Goal: Use online tool/utility: Utilize a website feature to perform a specific function

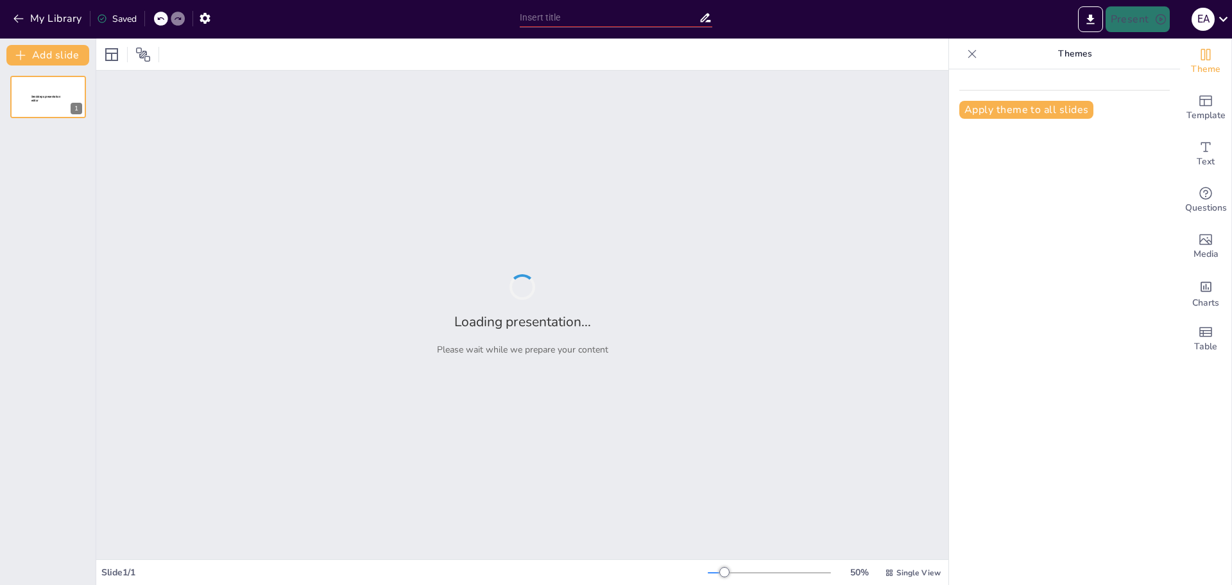
type input "Understanding the Project Cycle: Phases and Their Significance"
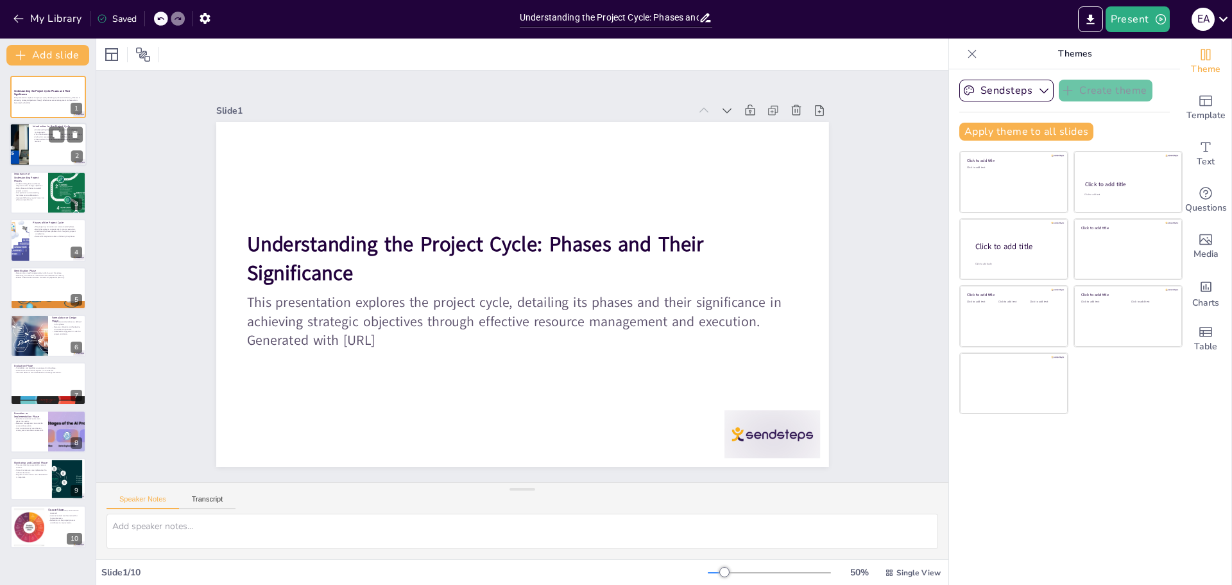
click at [47, 153] on div at bounding box center [48, 145] width 77 height 44
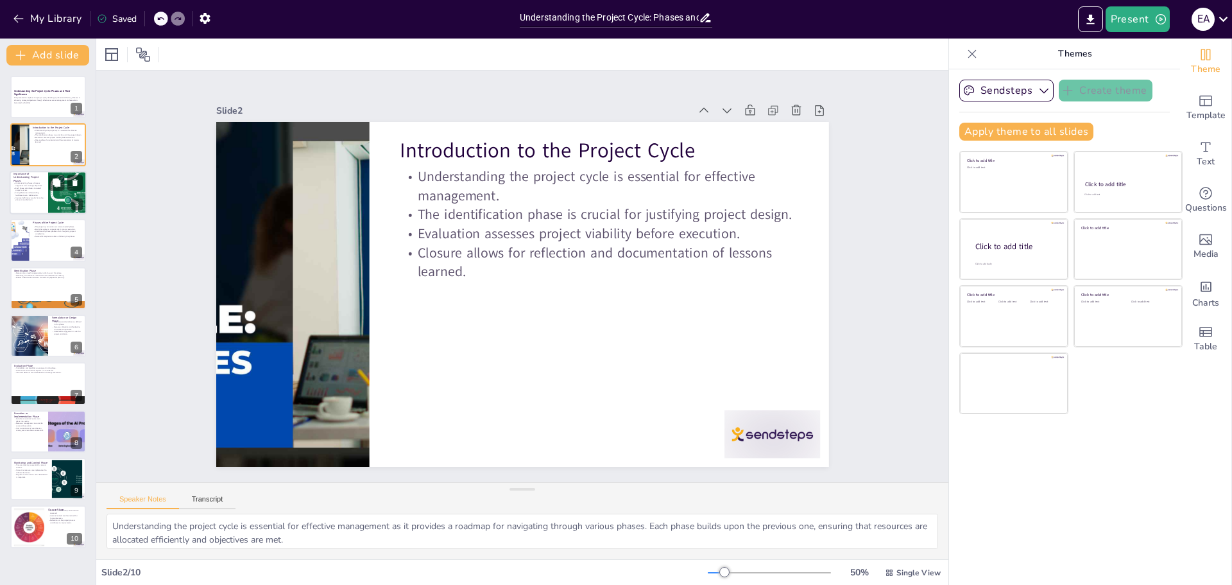
click at [40, 186] on p "Understanding phases enhances alignment with strategic objectives." at bounding box center [28, 184] width 31 height 4
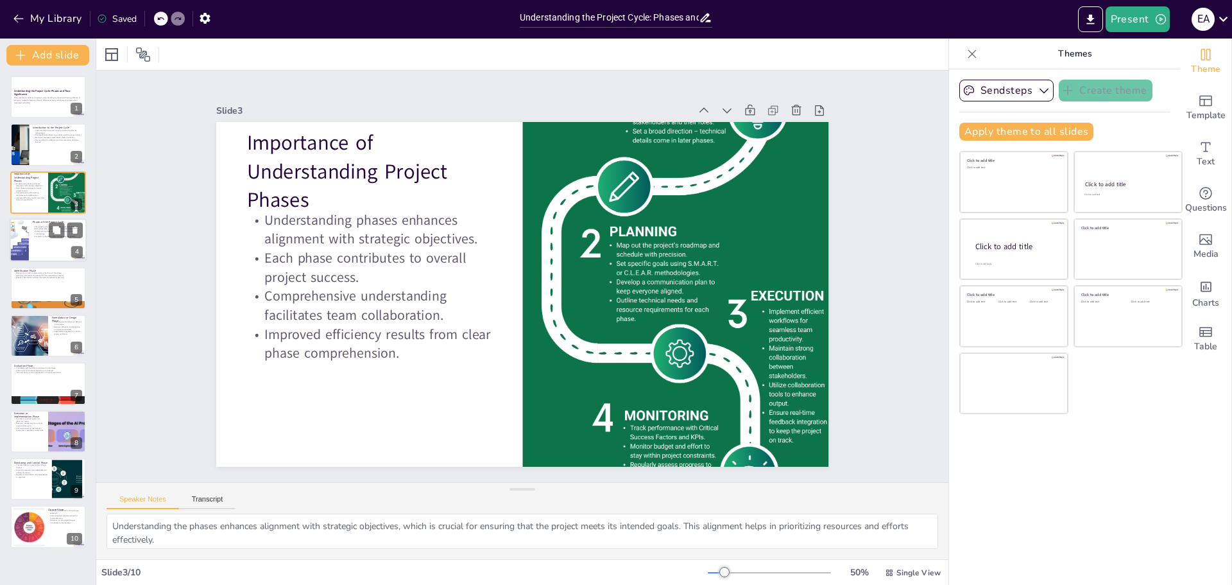
click at [27, 250] on div at bounding box center [19, 240] width 55 height 44
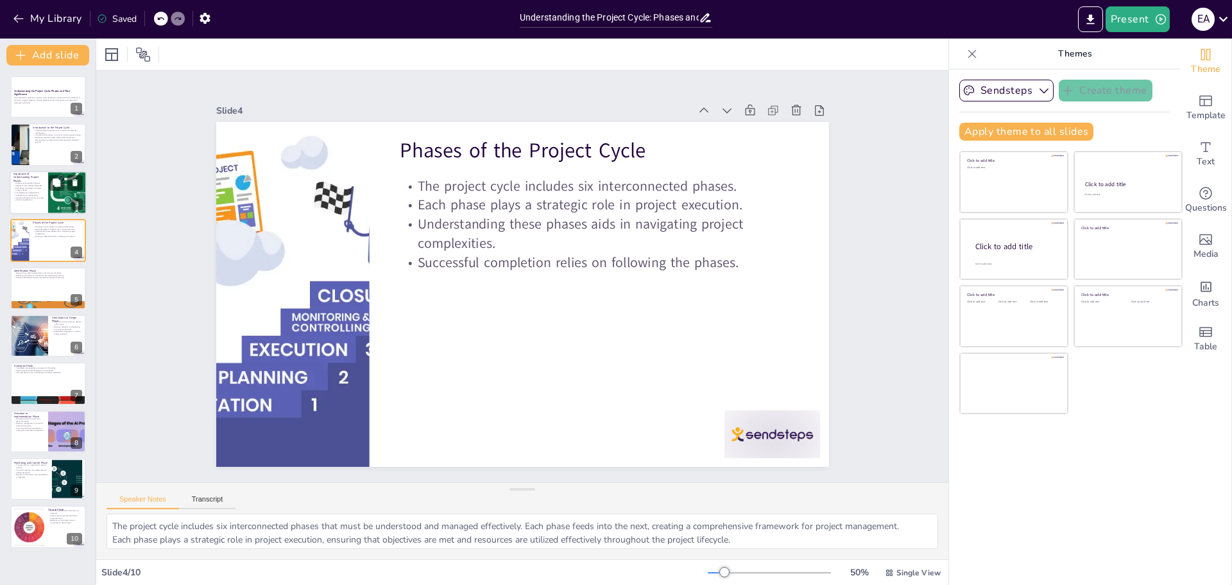
click at [39, 200] on p "Improved efficiency results from clear phase comprehension." at bounding box center [28, 198] width 31 height 4
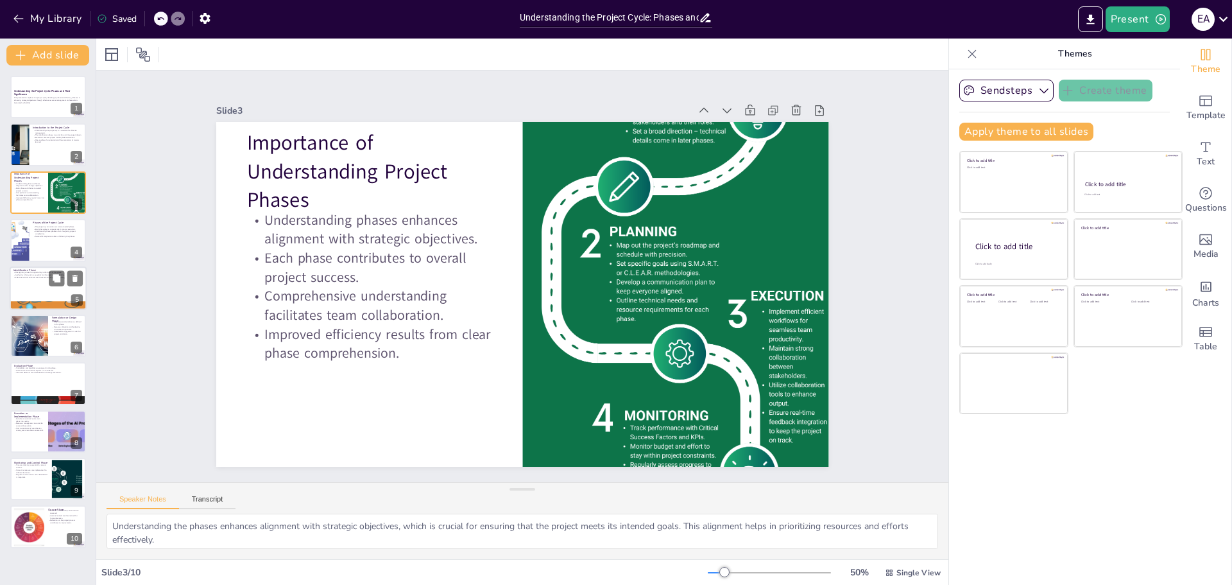
drag, startPoint x: 23, startPoint y: 288, endPoint x: 20, endPoint y: 278, distance: 10.8
click at [22, 284] on div at bounding box center [48, 288] width 77 height 44
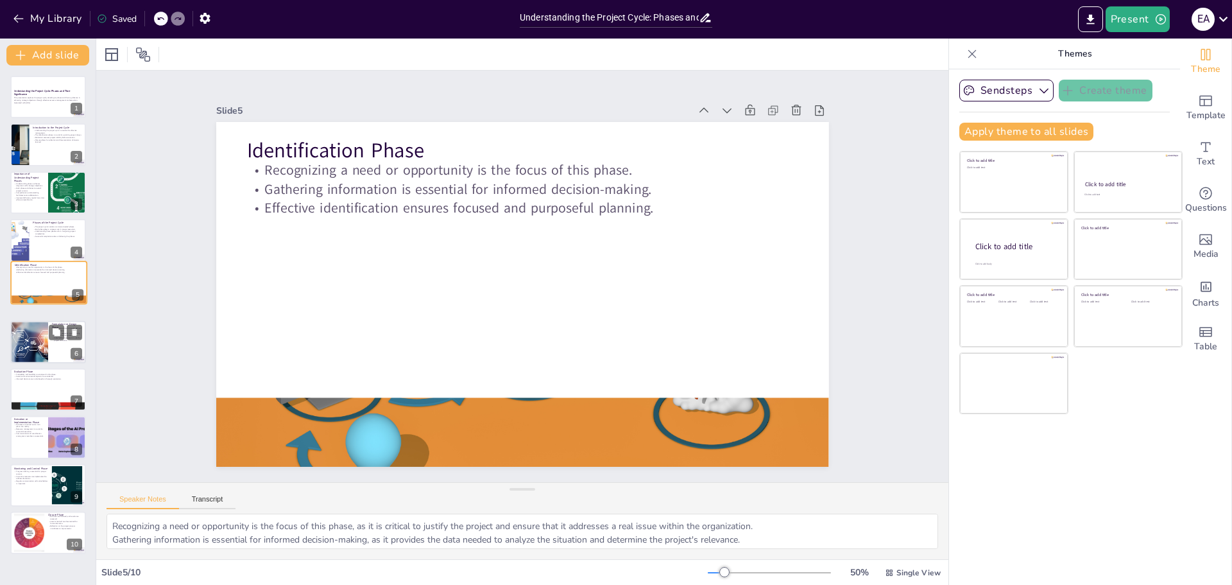
click at [25, 341] on div at bounding box center [29, 341] width 64 height 42
type textarea "Objectives and activities are defined in this phase, which is essential for pro…"
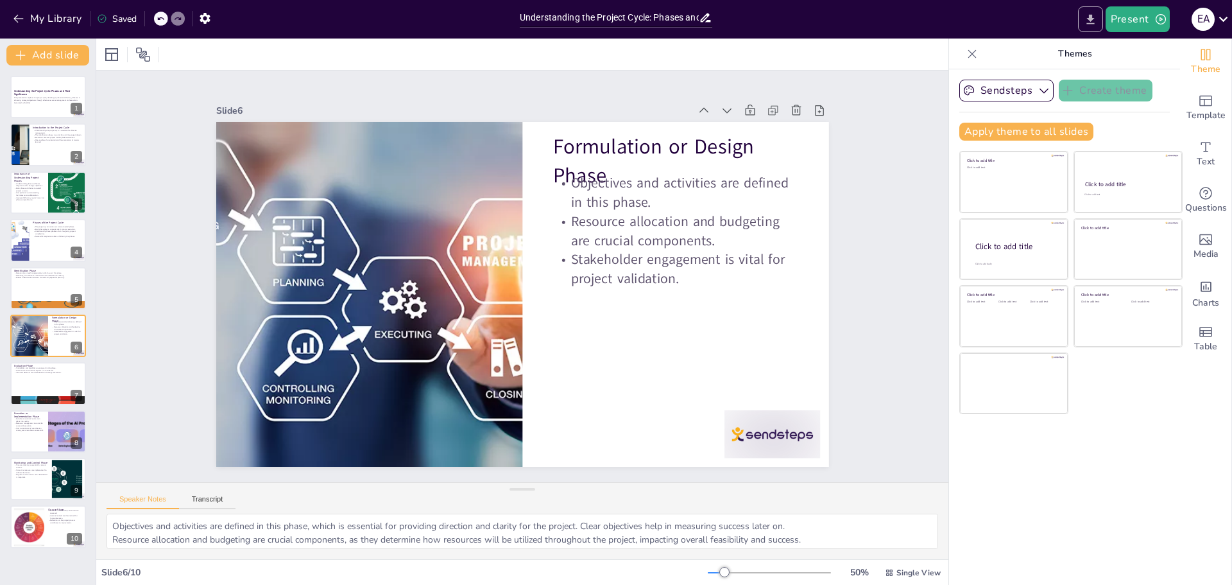
click at [1094, 24] on icon "Export to PowerPoint" at bounding box center [1090, 19] width 8 height 10
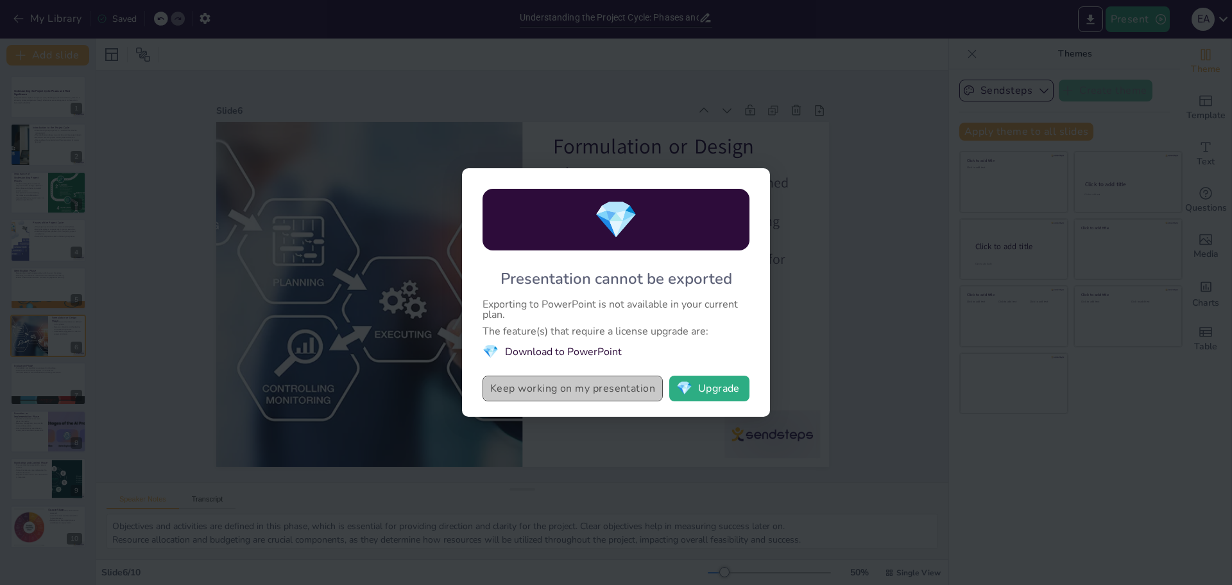
click at [568, 400] on button "Keep working on my presentation" at bounding box center [573, 388] width 180 height 26
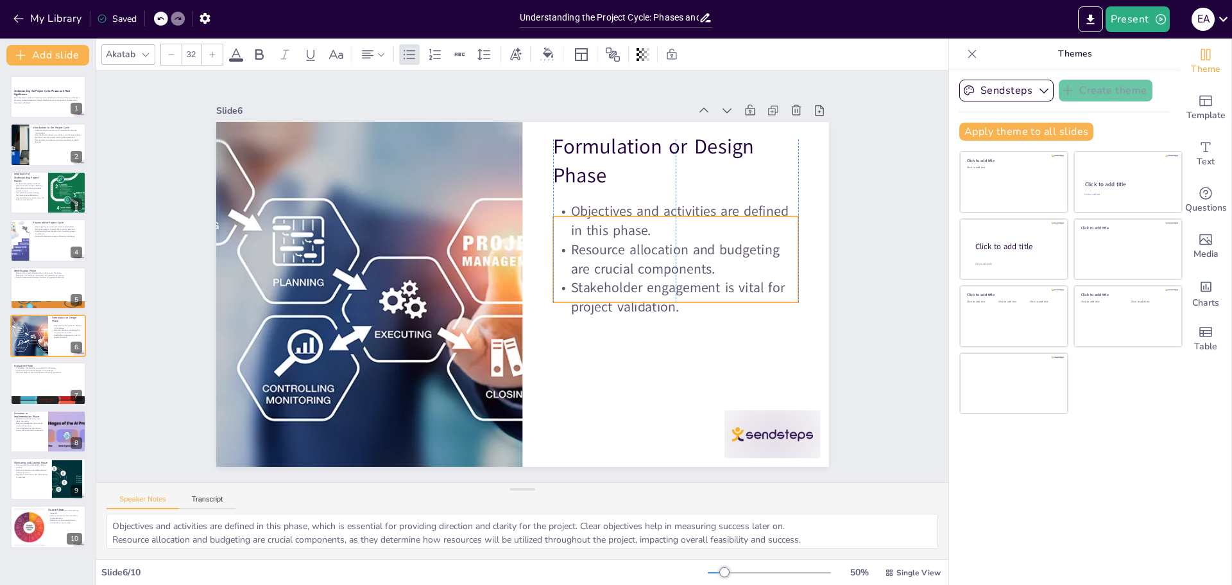
drag, startPoint x: 627, startPoint y: 195, endPoint x: 626, endPoint y: 223, distance: 28.3
click at [626, 223] on p "Objectives and activities are defined in this phase." at bounding box center [680, 237] width 248 height 64
click at [1097, 18] on icon "Export to PowerPoint" at bounding box center [1090, 19] width 13 height 13
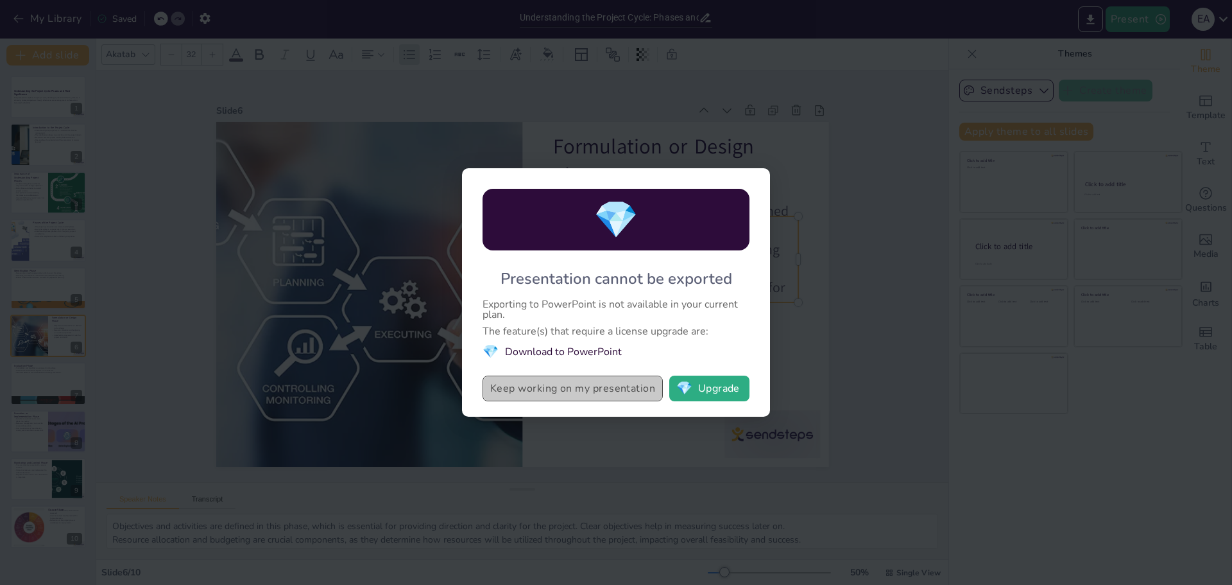
click at [553, 395] on button "Keep working on my presentation" at bounding box center [573, 388] width 180 height 26
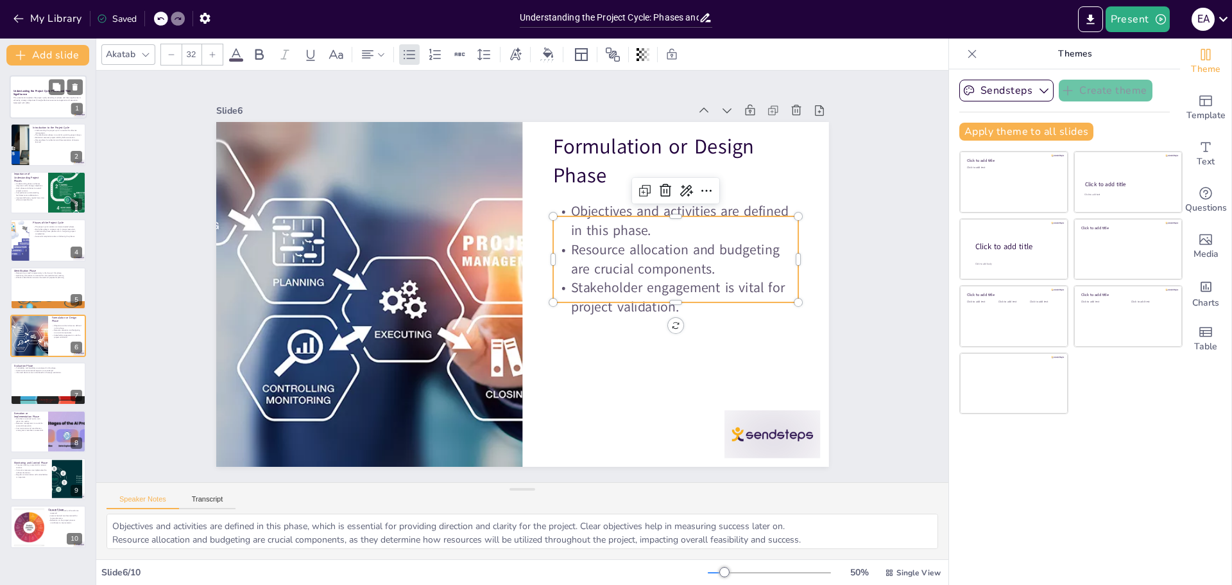
click at [38, 75] on div "Understanding the Project Cycle: Phases and Their Significance This presentatio…" at bounding box center [48, 75] width 77 height 0
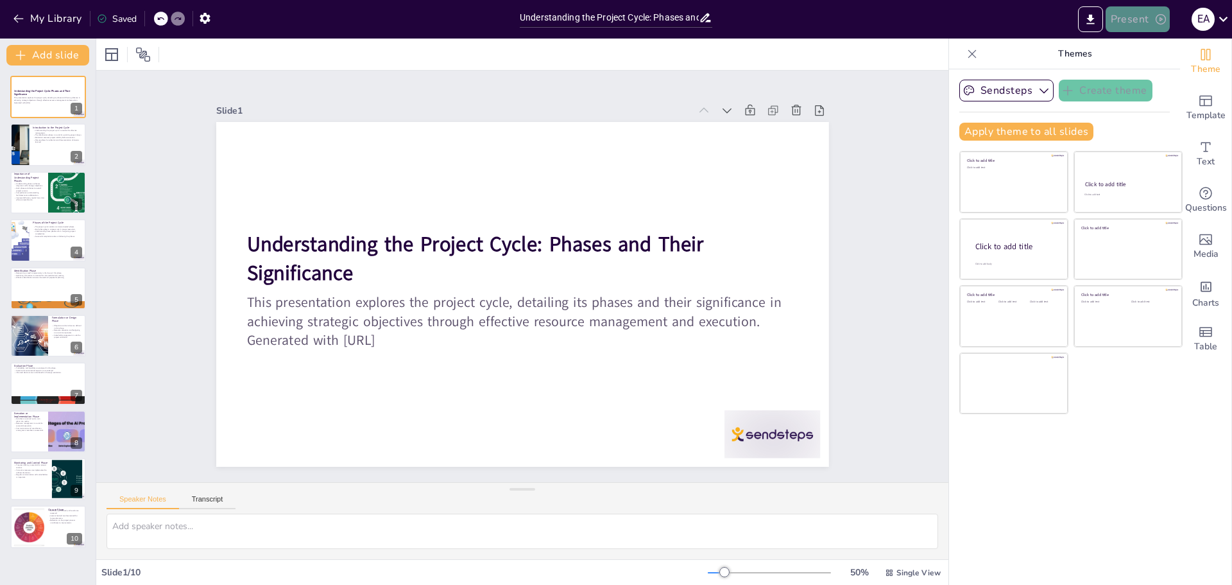
click at [1163, 24] on icon "button" at bounding box center [1161, 19] width 10 height 10
click at [1158, 54] on li "Preview presentation" at bounding box center [1157, 47] width 101 height 21
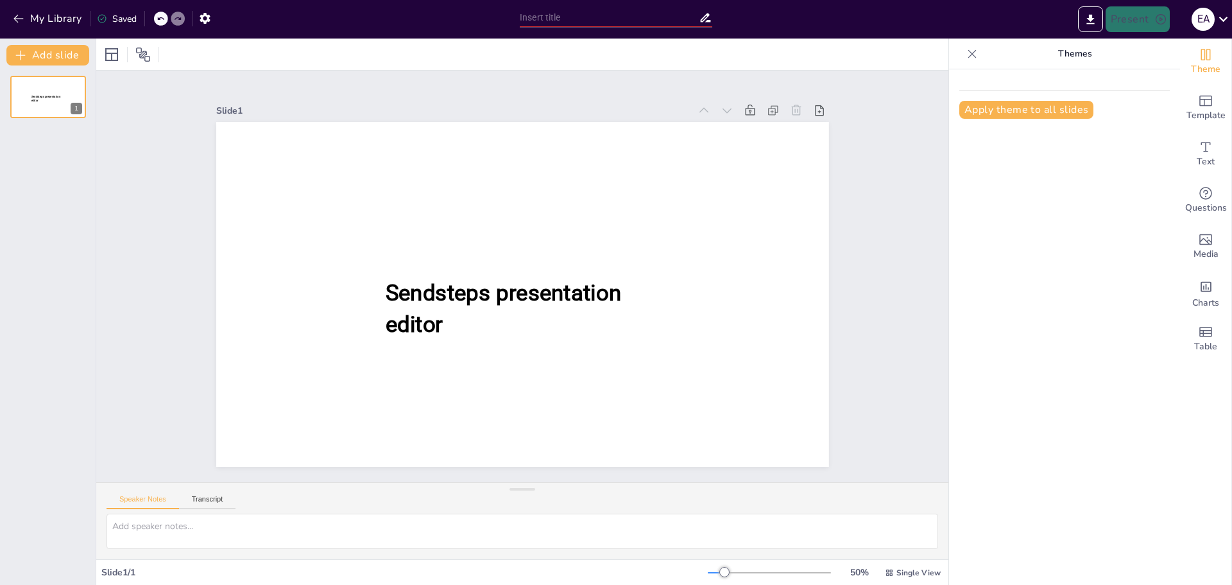
type input "Understanding the Project Cycle: Phases and Their Significance"
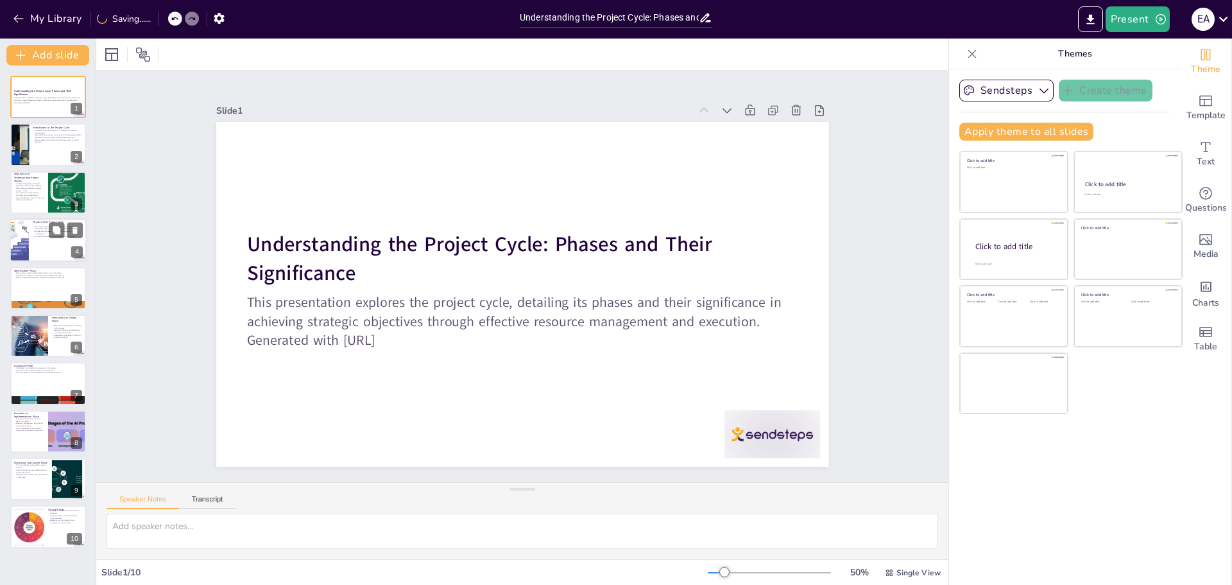
click at [31, 243] on div at bounding box center [48, 240] width 77 height 44
type textarea "The project cycle includes six interconnected phases that must be understood an…"
